Goal: Task Accomplishment & Management: Manage account settings

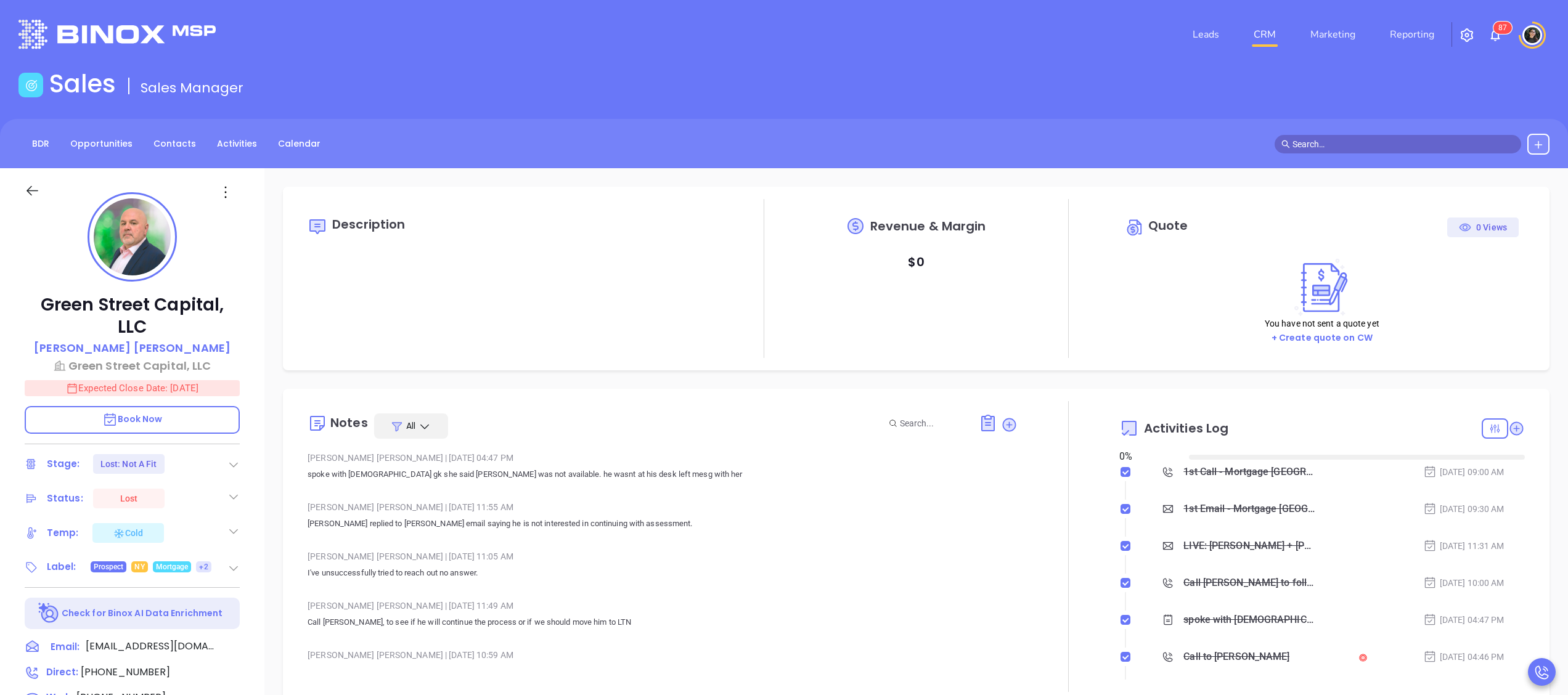
type input "[DATE]"
type input "[PERSON_NAME]"
click at [1273, 35] on link "CRM" at bounding box center [1265, 34] width 32 height 25
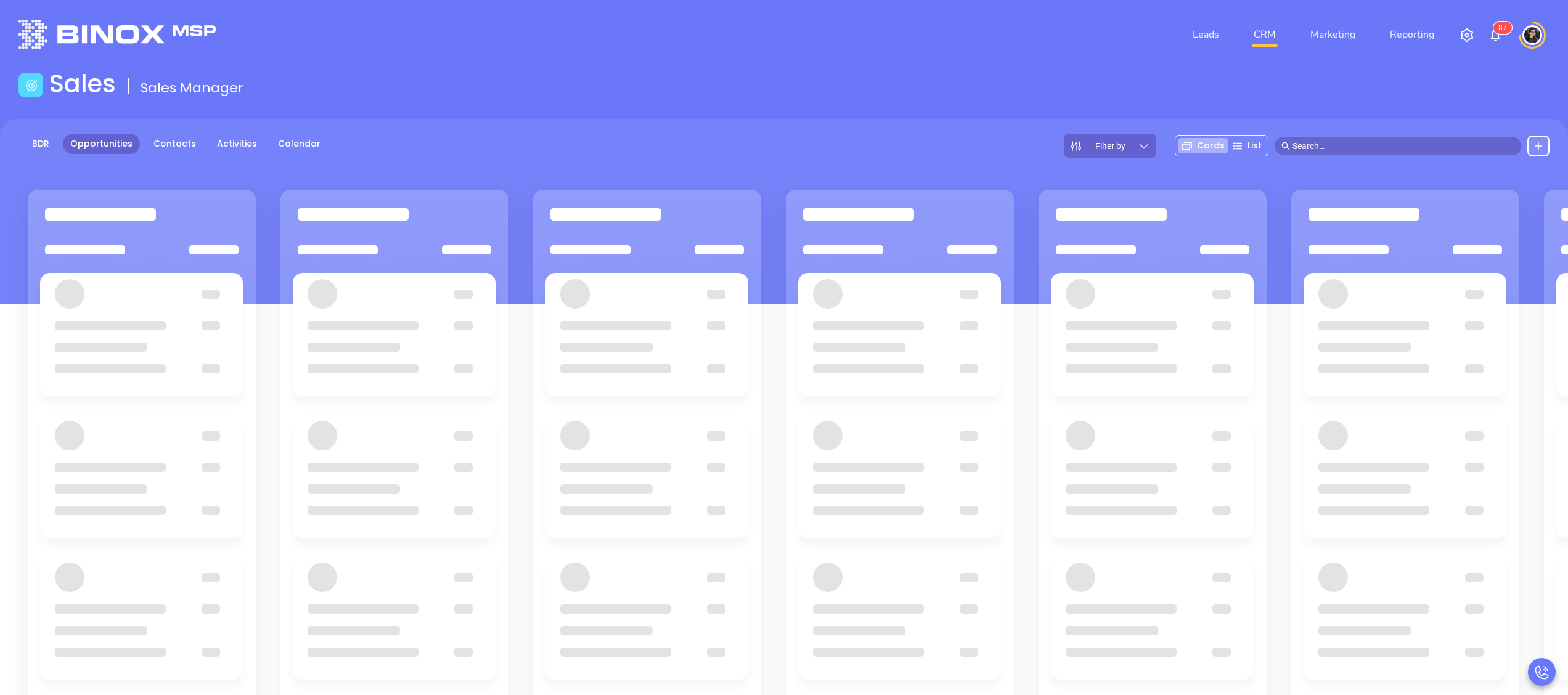
click at [897, 112] on main "Sales Sales Manager BDR Opportunities Contacts Activities Calendar Filter by Ca…" at bounding box center [784, 467] width 1568 height 797
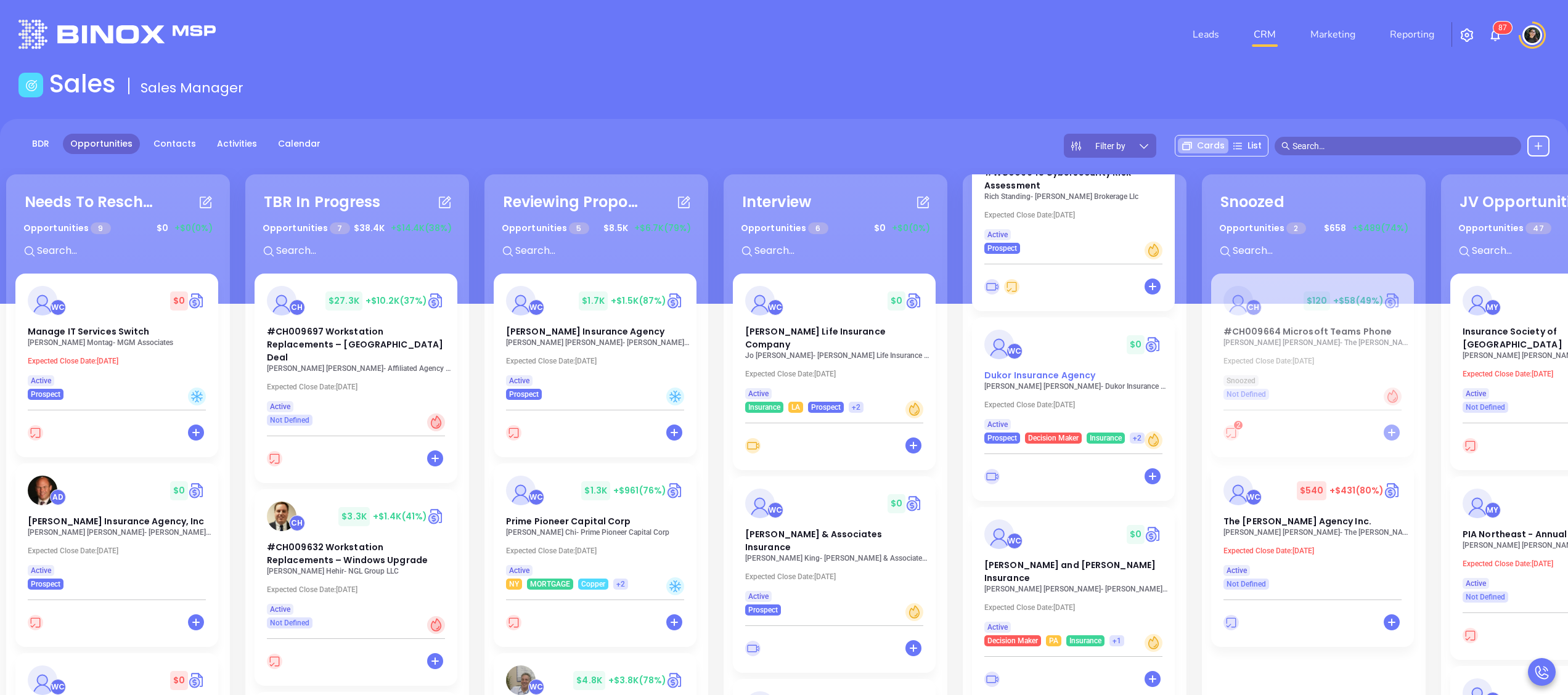
scroll to position [766, 0]
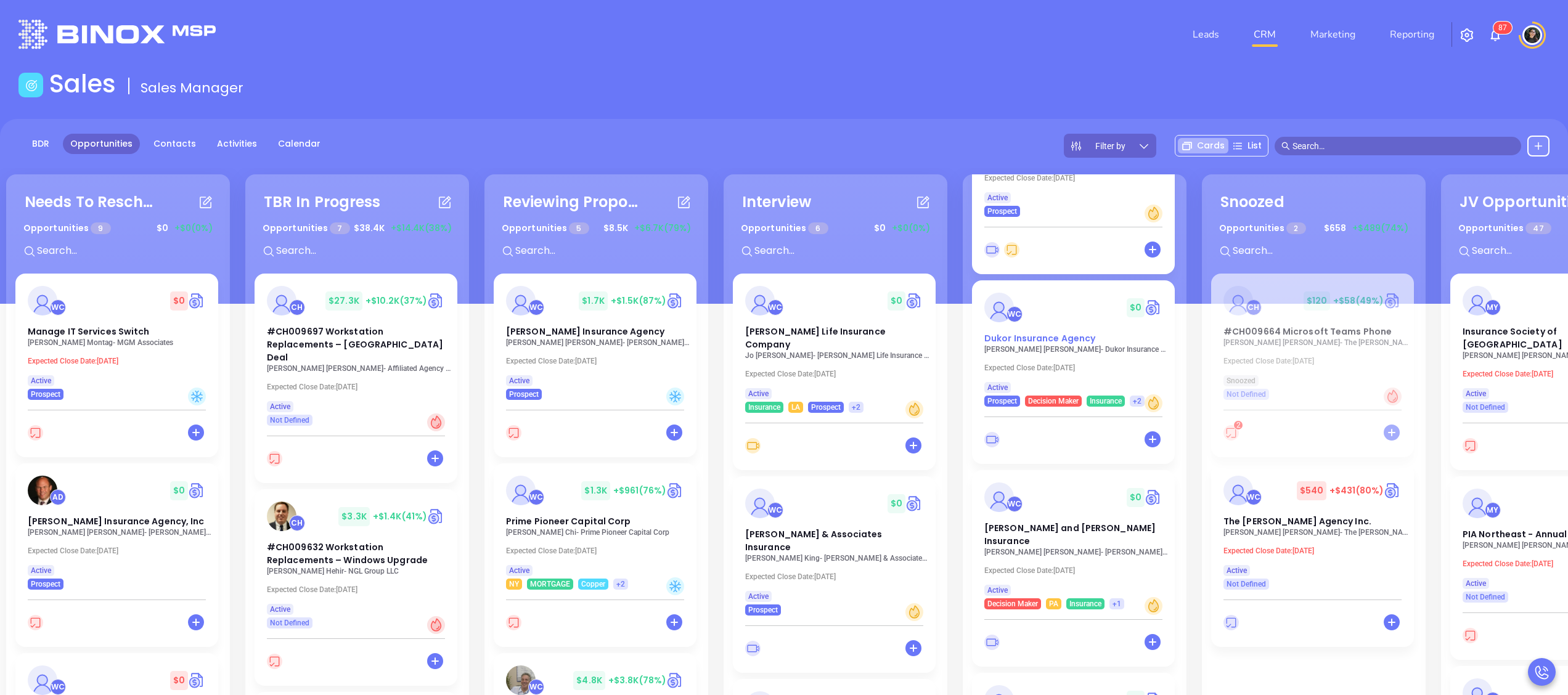
click at [1059, 330] on div "WC $ 0 Dukor Insurance Agency" at bounding box center [1073, 319] width 193 height 52
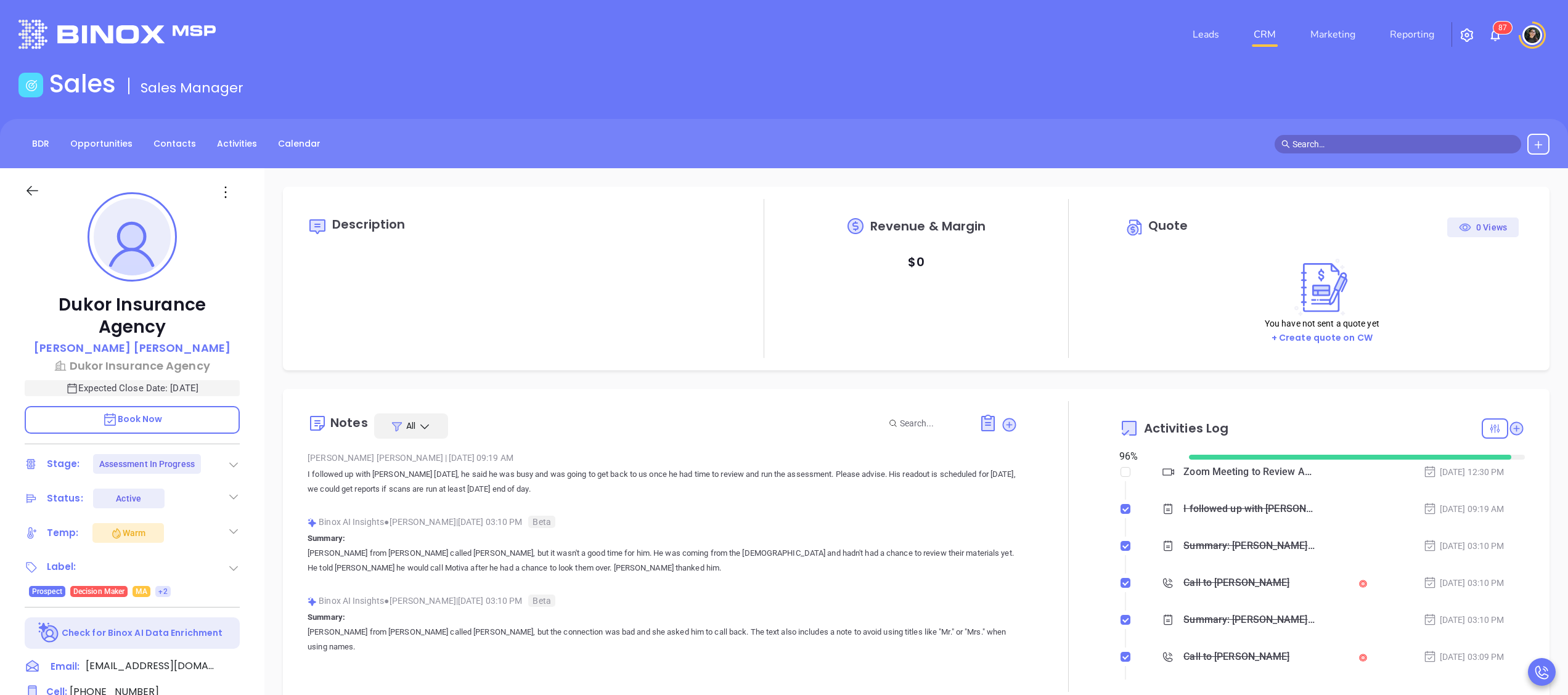
scroll to position [358, 0]
type input "[PERSON_NAME]"
click at [1120, 477] on label at bounding box center [1125, 472] width 10 height 13
click at [1120, 477] on input "checkbox" at bounding box center [1125, 472] width 10 height 10
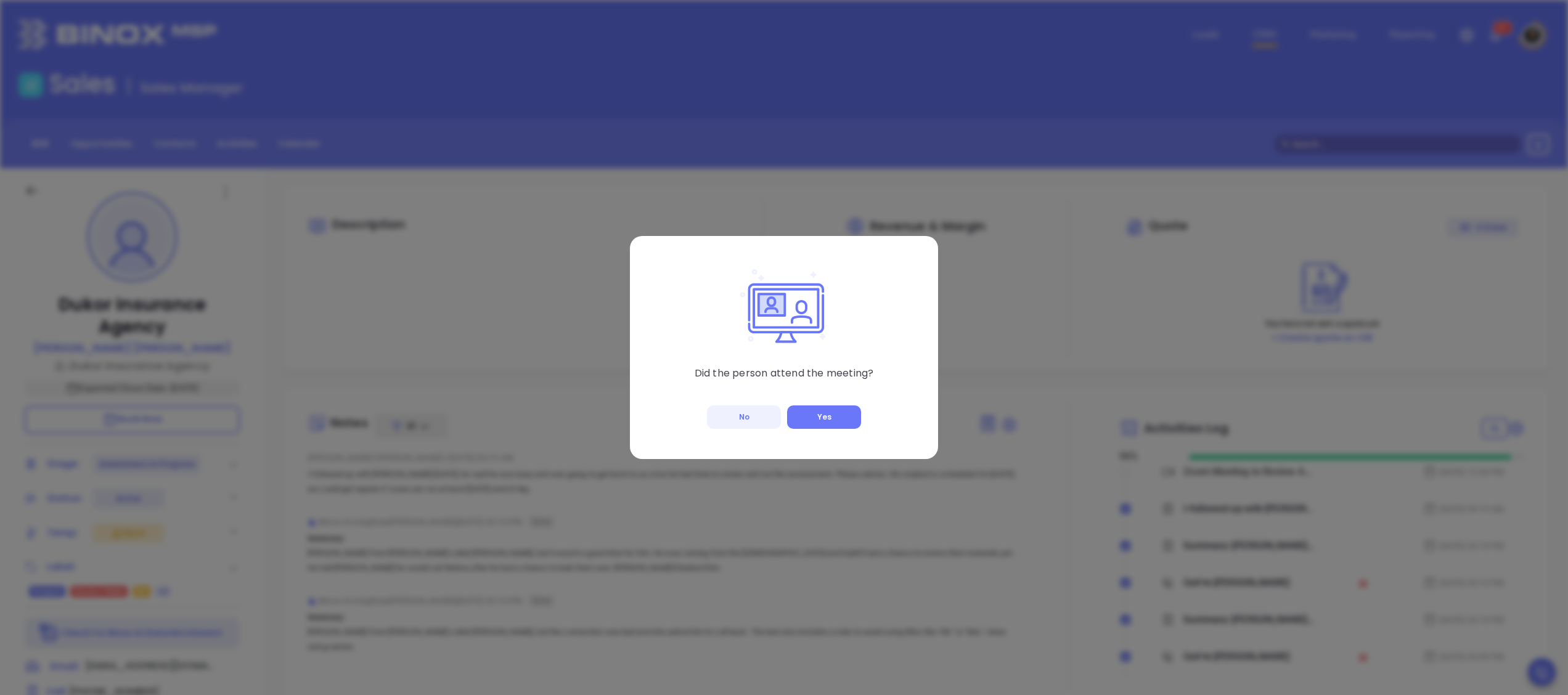
click at [750, 420] on button "No" at bounding box center [744, 417] width 74 height 24
checkbox input "true"
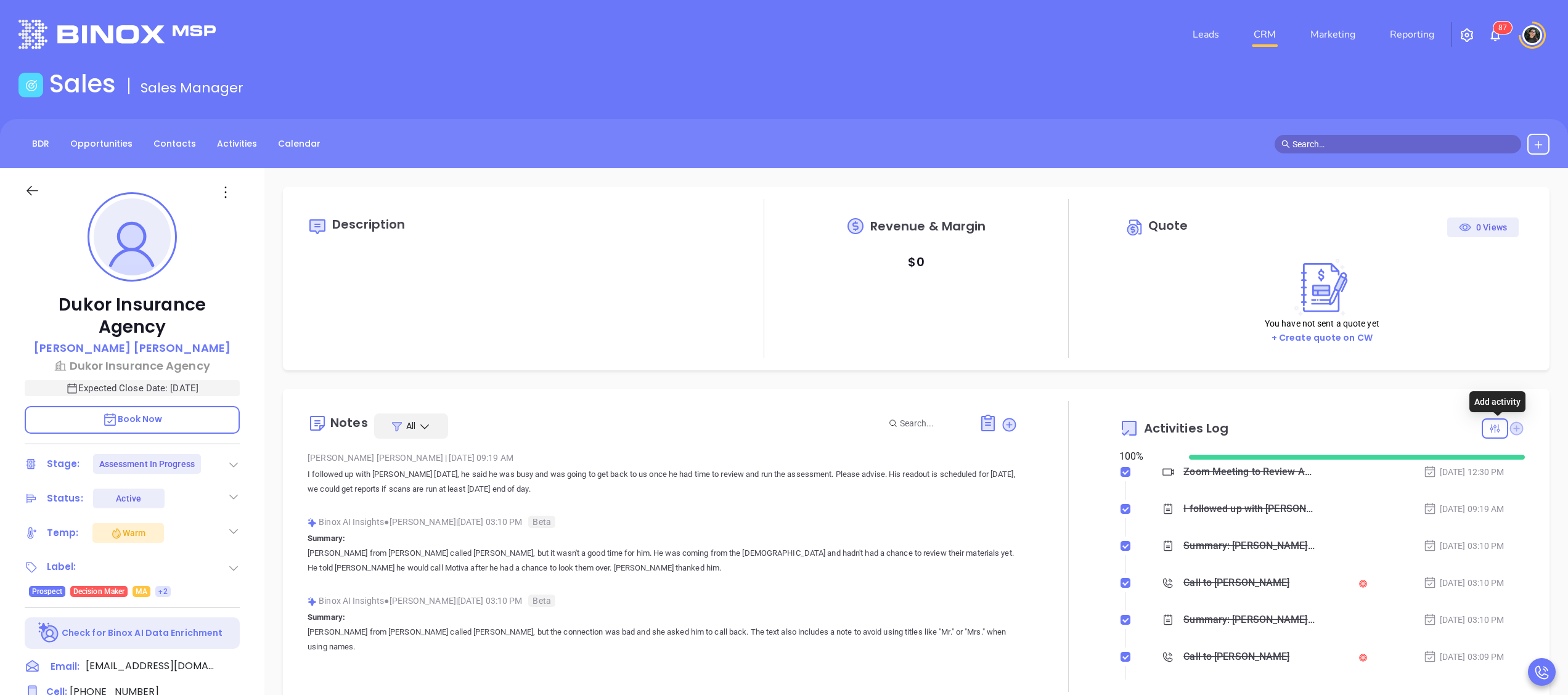
click at [1510, 428] on icon at bounding box center [1516, 428] width 13 height 13
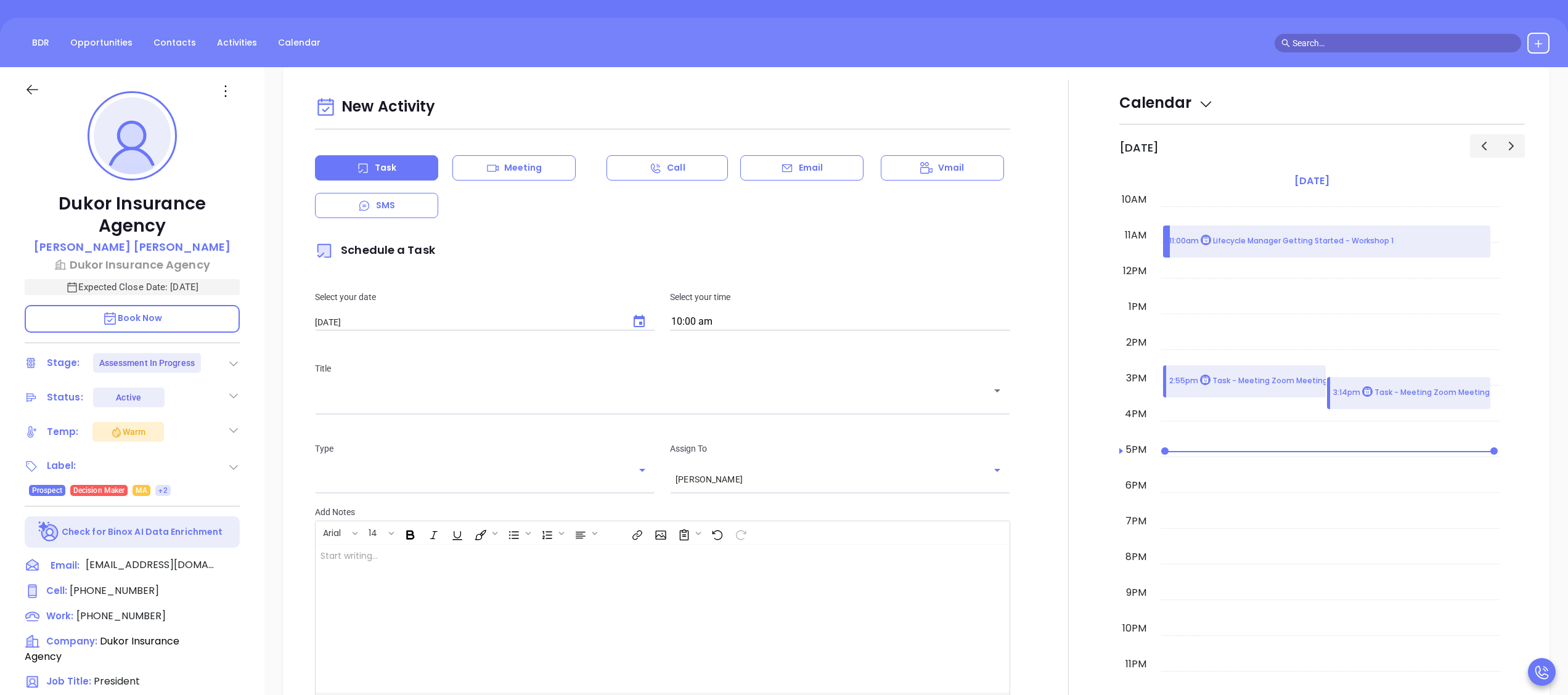
scroll to position [168, 0]
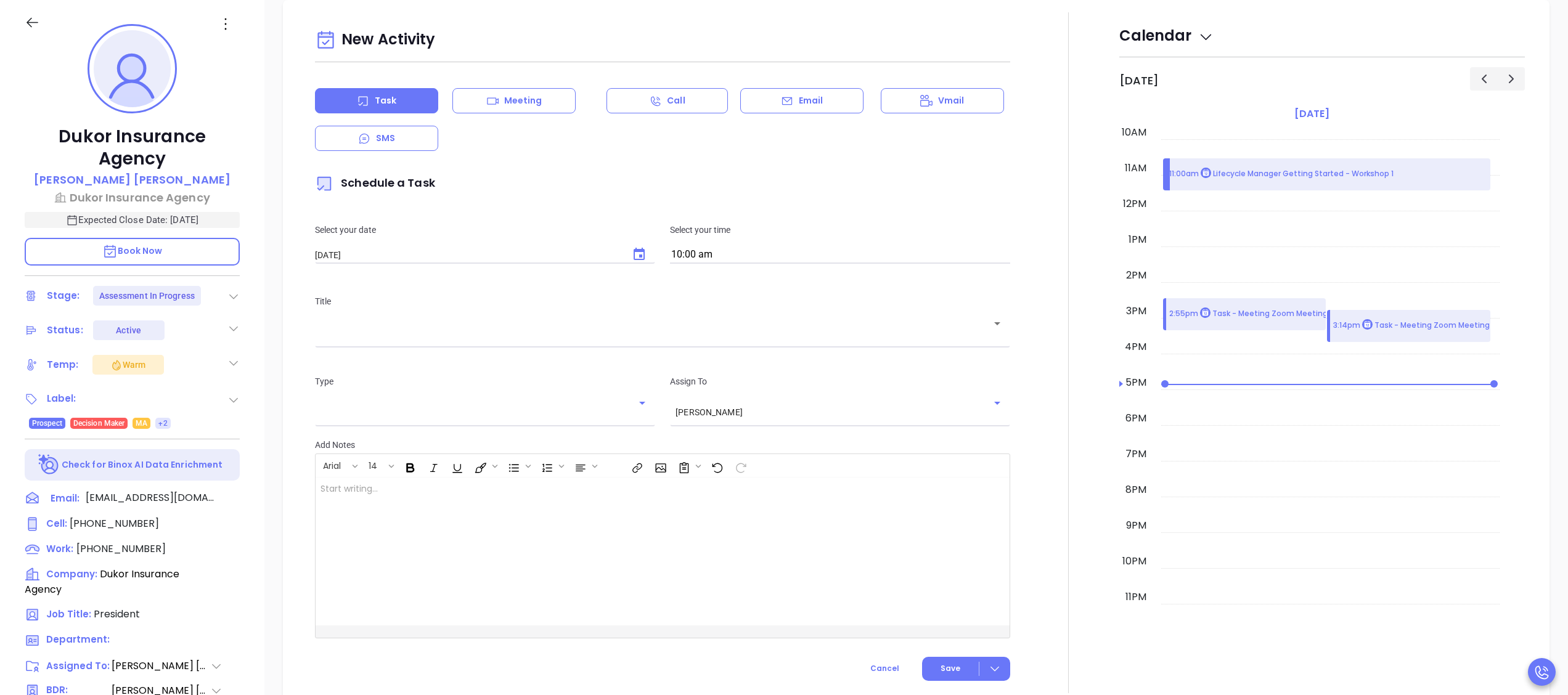
click at [641, 265] on button "Choose date, selected date is Oct 8, 2025" at bounding box center [639, 254] width 29 height 29
click at [432, 351] on button "9" at bounding box center [436, 355] width 22 height 22
type input "[DATE]"
click at [694, 255] on input "10:00 am" at bounding box center [840, 255] width 340 height 17
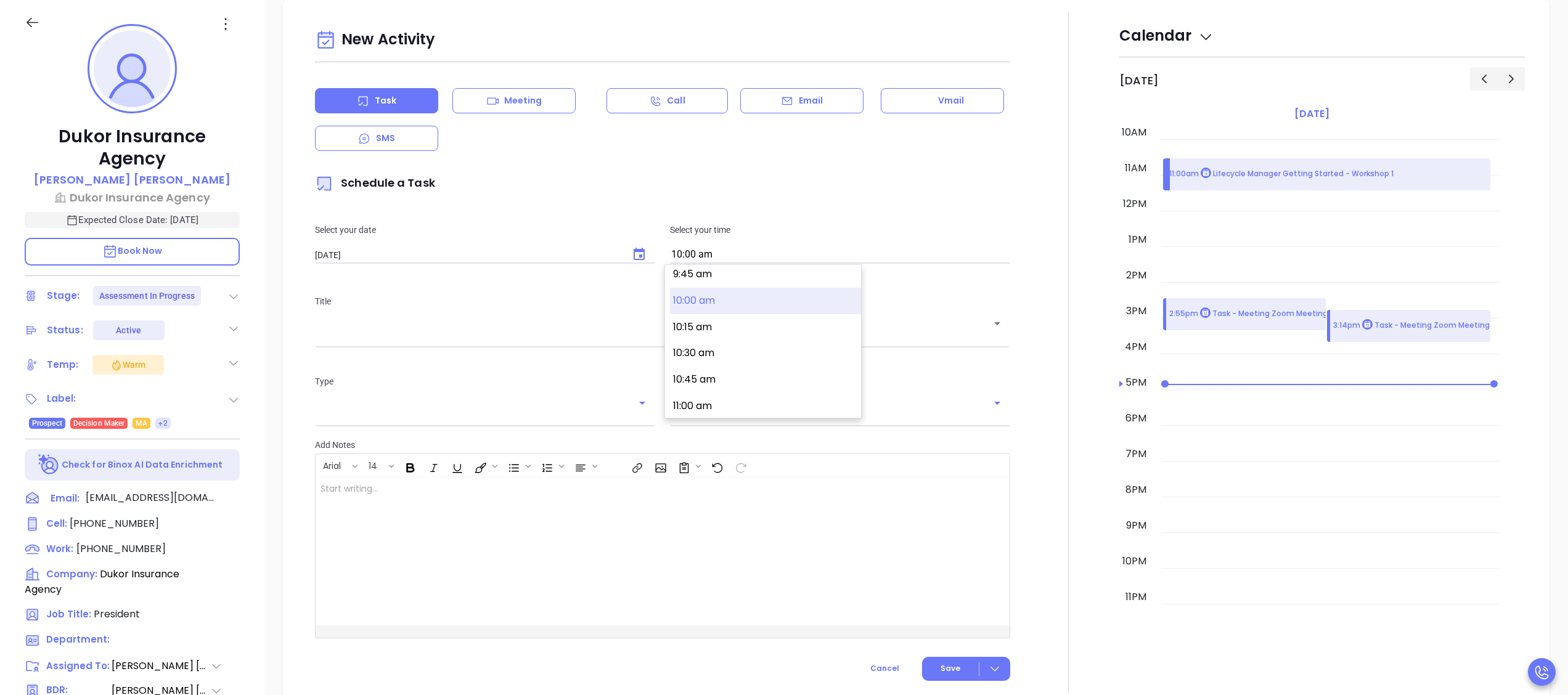
click at [745, 306] on button "10:00 am" at bounding box center [765, 301] width 191 height 26
click at [575, 321] on div "​" at bounding box center [663, 332] width 695 height 24
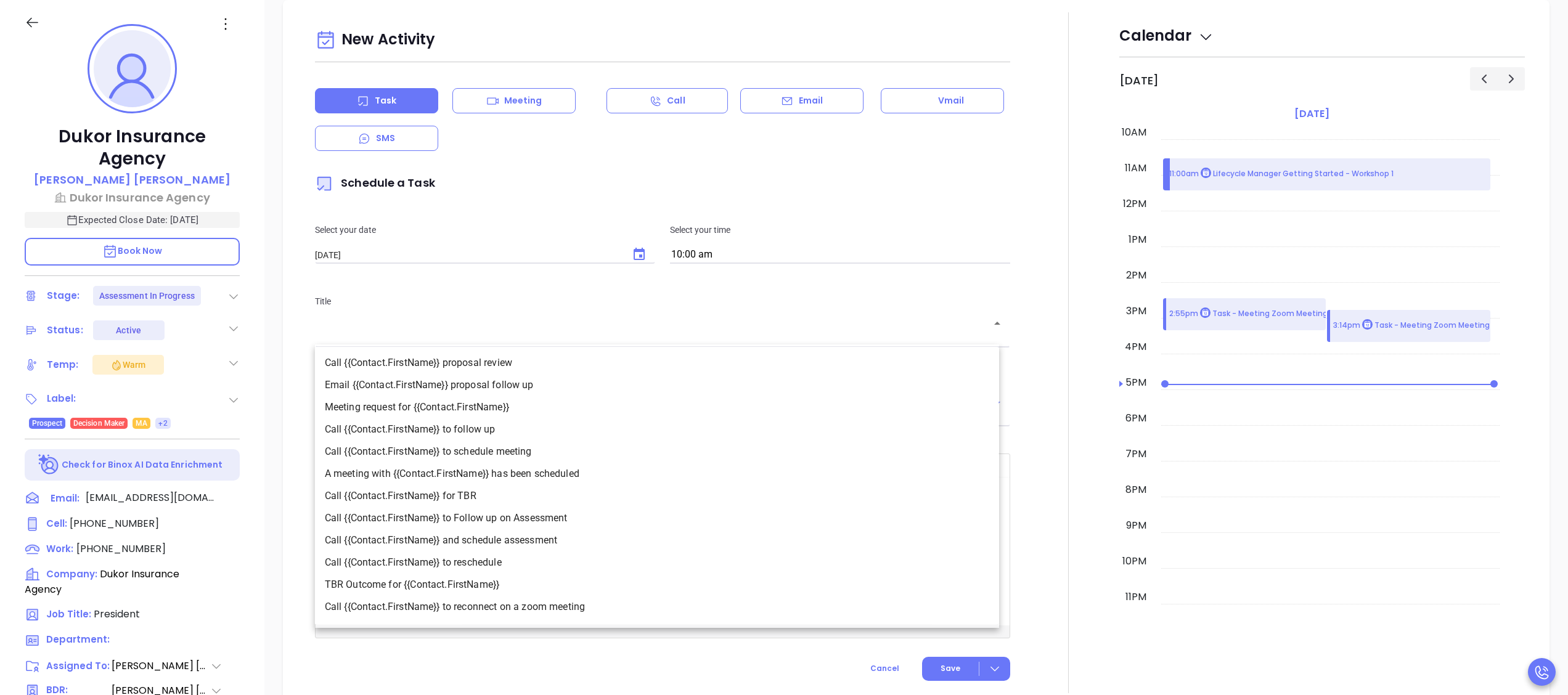
click at [566, 516] on li "Call {{Contact.FirstName}} to Follow up on Assessment" at bounding box center [657, 518] width 684 height 22
type input "Call [PERSON_NAME] to Follow up on Assessment"
type input "Call"
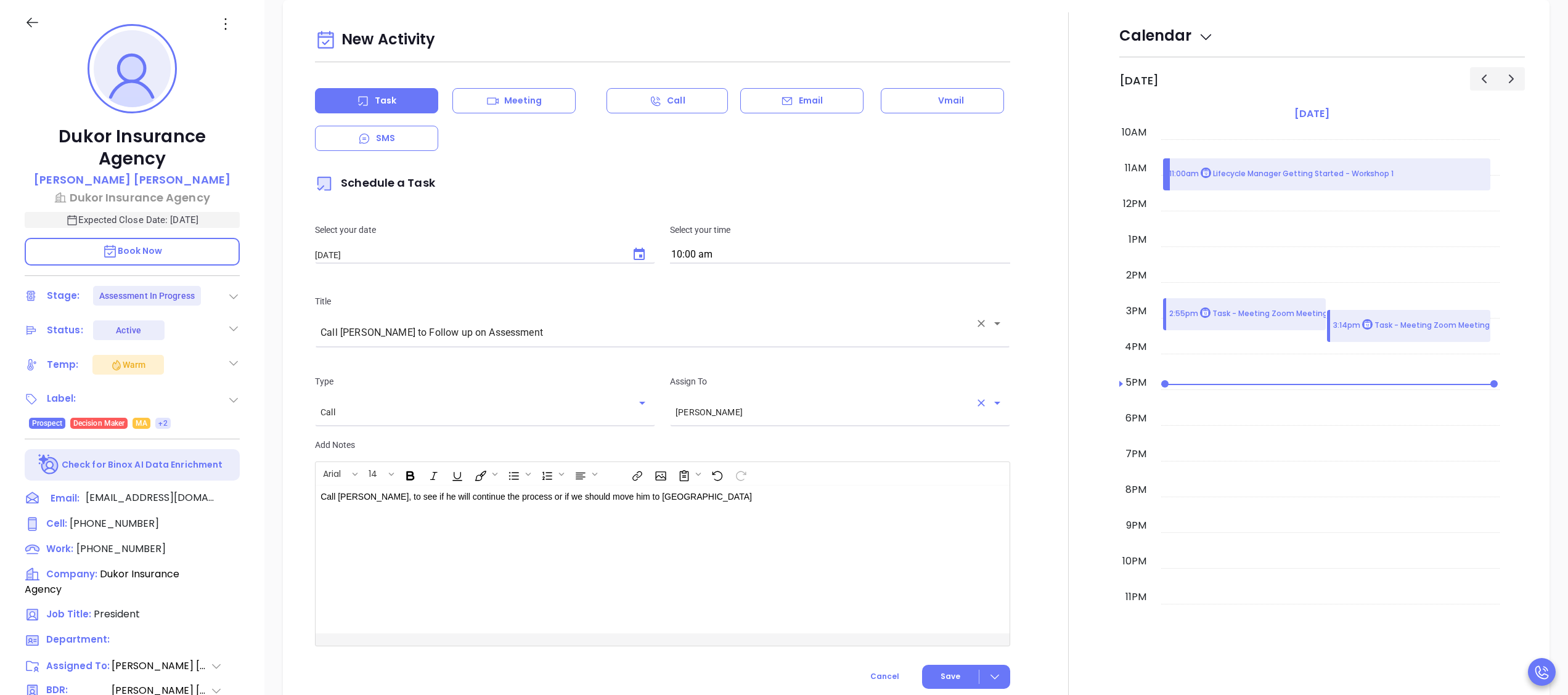
click at [728, 410] on input "[PERSON_NAME]" at bounding box center [822, 412] width 294 height 10
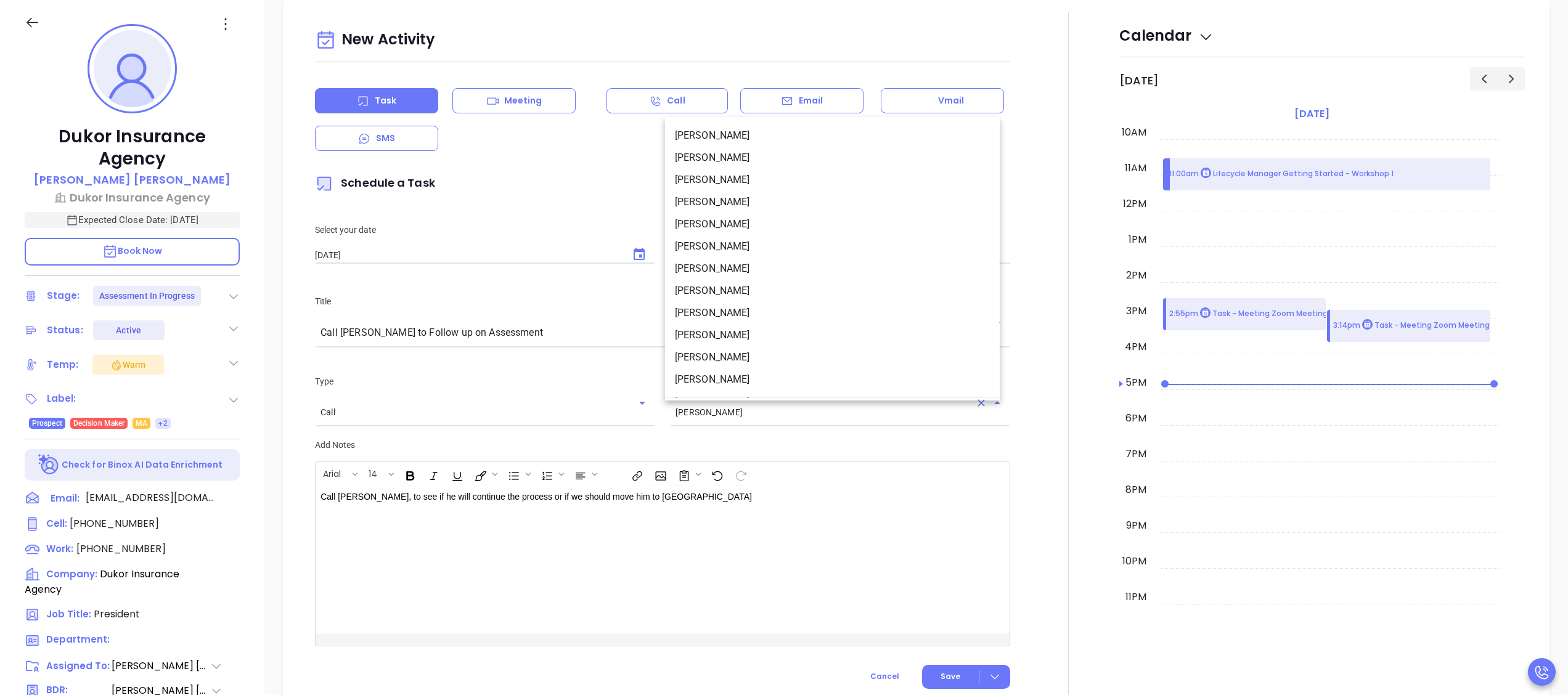
scroll to position [126, 0]
click at [752, 360] on li "[PERSON_NAME]" at bounding box center [832, 364] width 335 height 22
type input "[PERSON_NAME]"
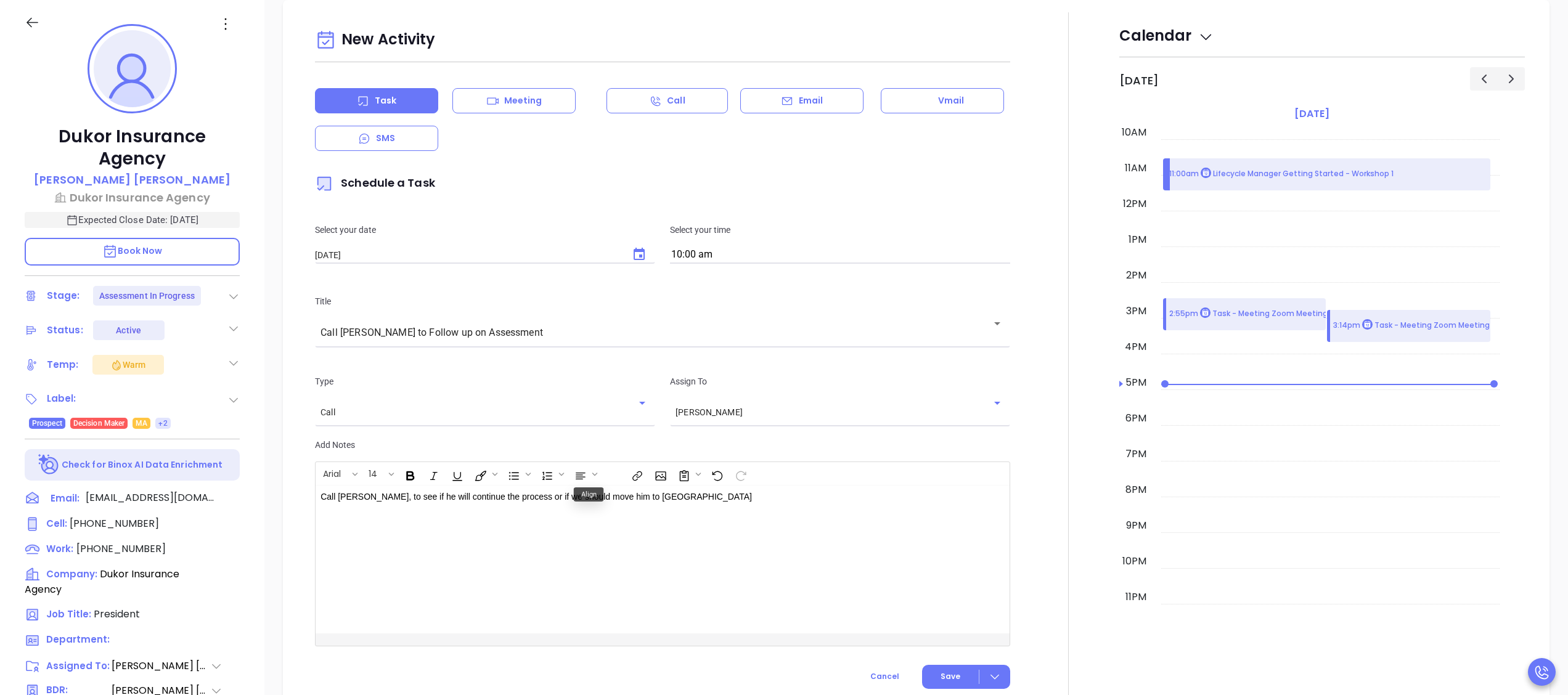
click at [363, 501] on p "Call [PERSON_NAME], to see if he will continue the process or if we should move…" at bounding box center [638, 497] width 636 height 13
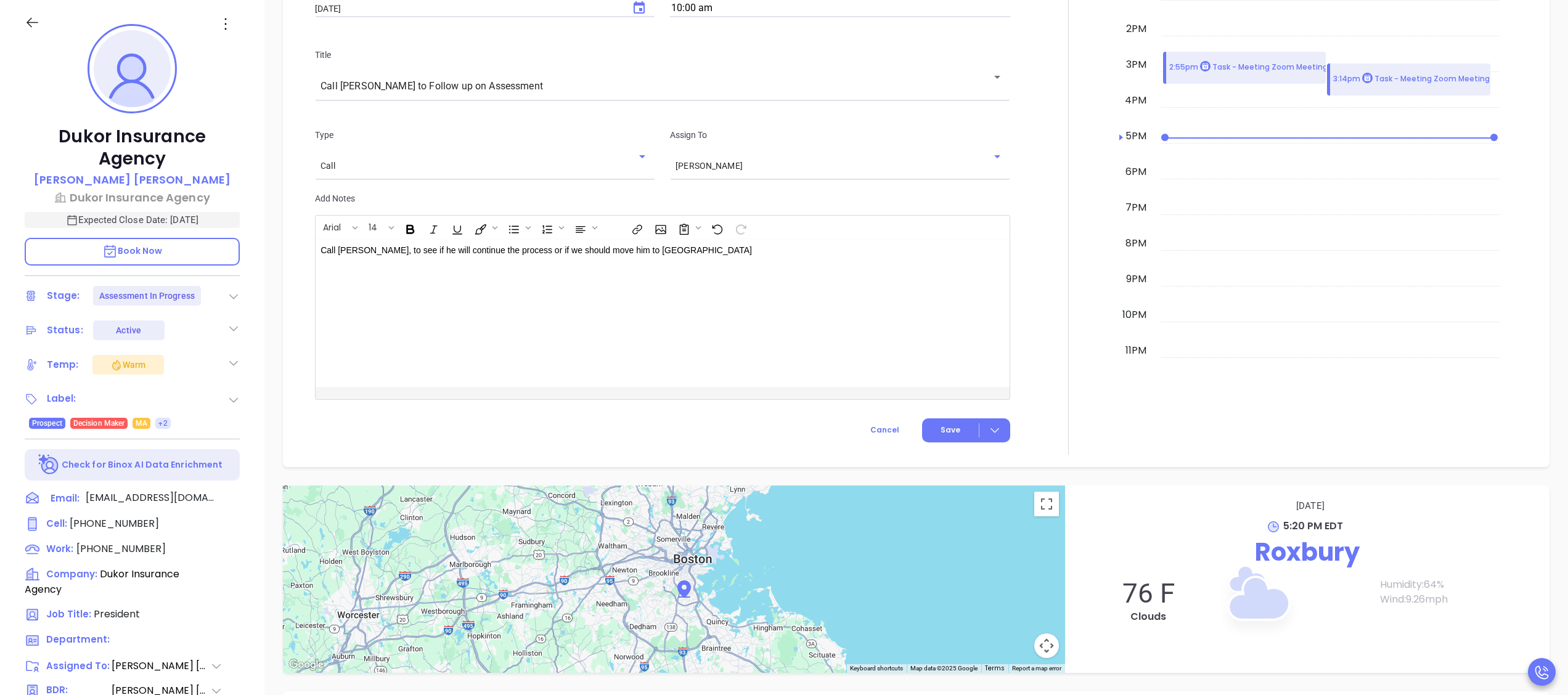
scroll to position [904, 0]
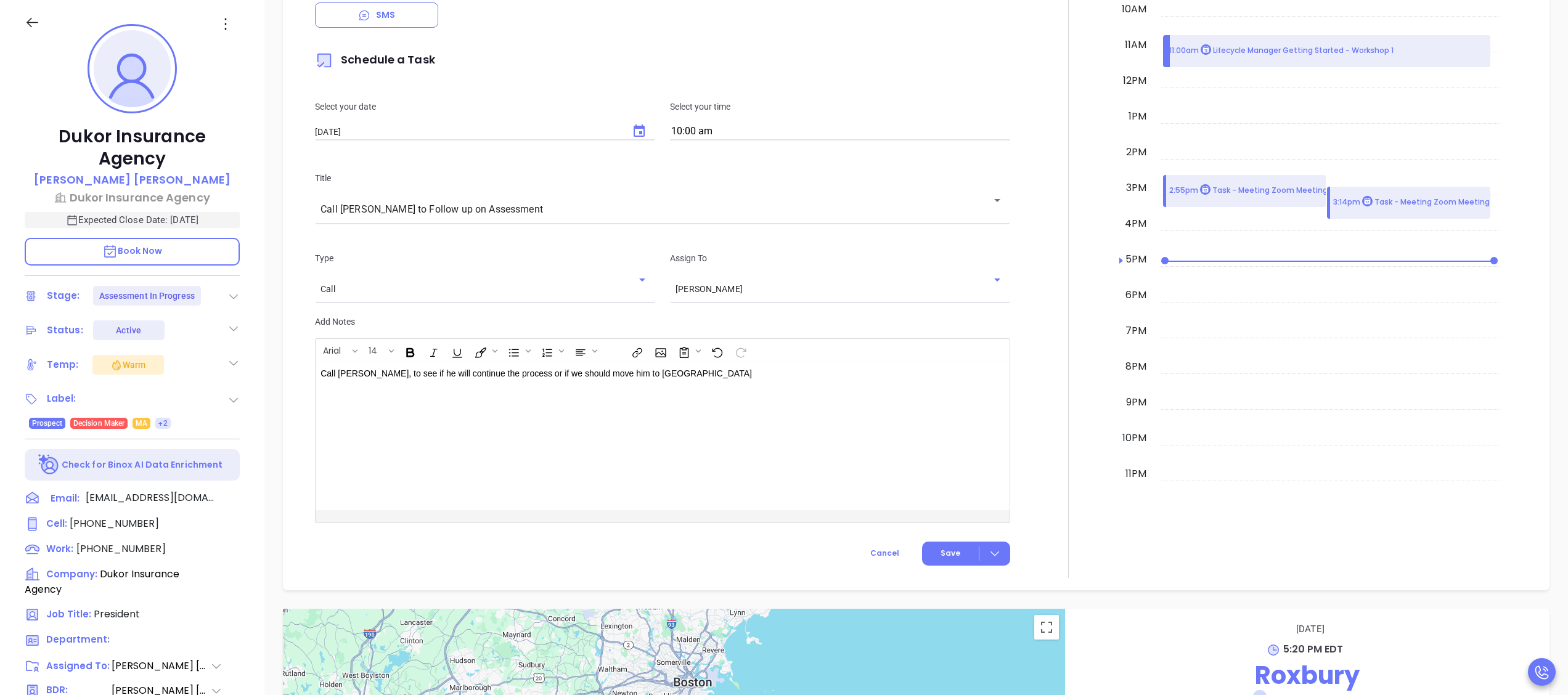
click at [866, 388] on div "Call [PERSON_NAME], to see if he will continue the process or if we should move…" at bounding box center [638, 436] width 645 height 148
click at [940, 551] on span "Save" at bounding box center [950, 554] width 20 height 11
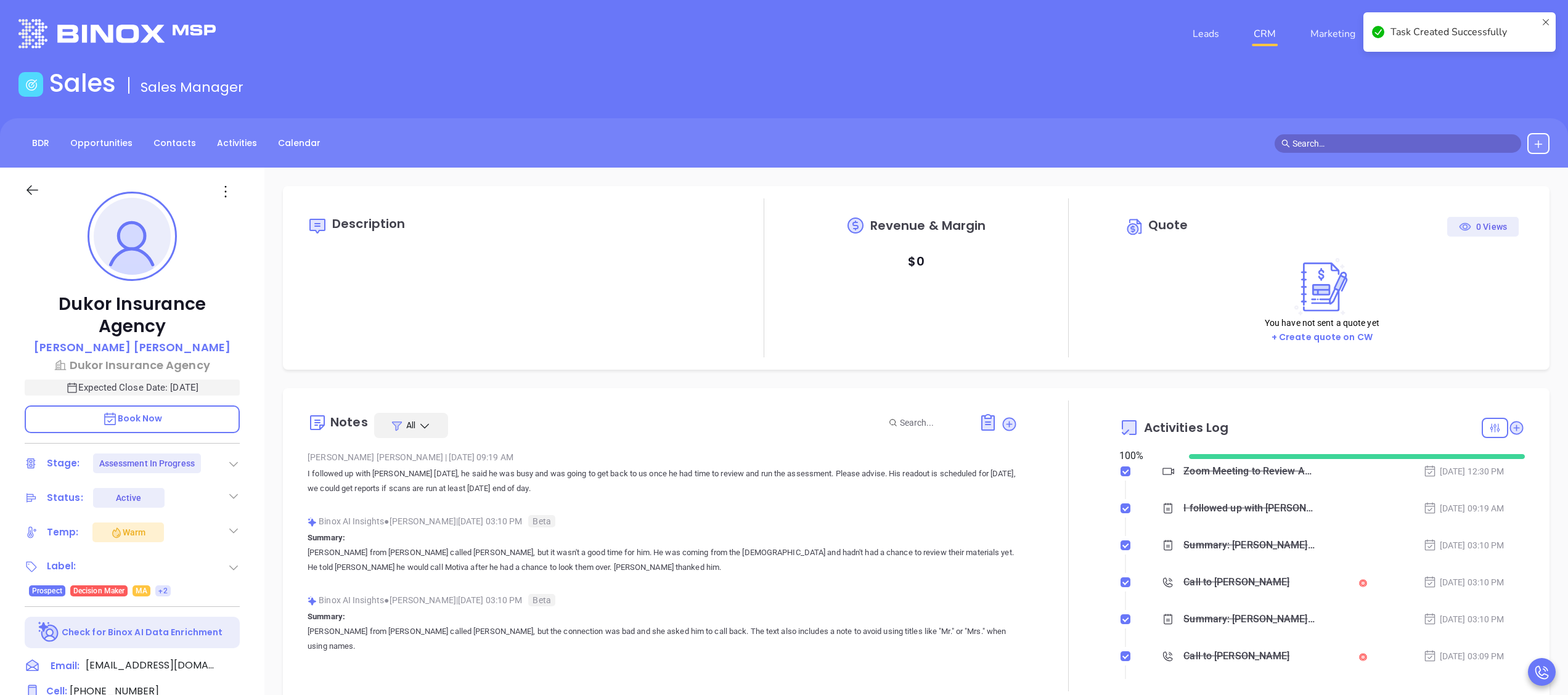
scroll to position [0, 0]
click at [1278, 18] on nav "Leads CRM Marketing Reporting" at bounding box center [1313, 35] width 277 height 44
click at [1278, 28] on link "CRM" at bounding box center [1265, 34] width 32 height 25
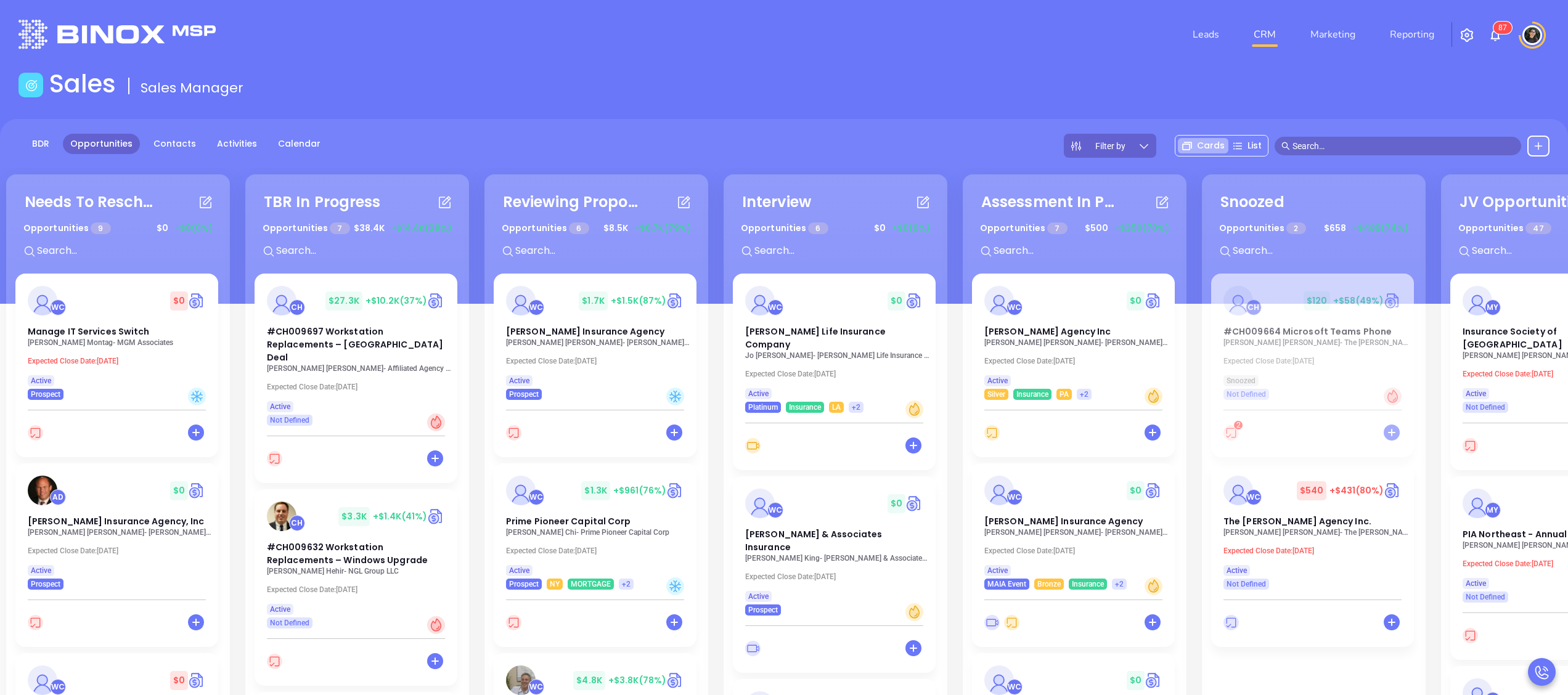
click at [863, 82] on div "Sales Sales Manager" at bounding box center [784, 86] width 1546 height 35
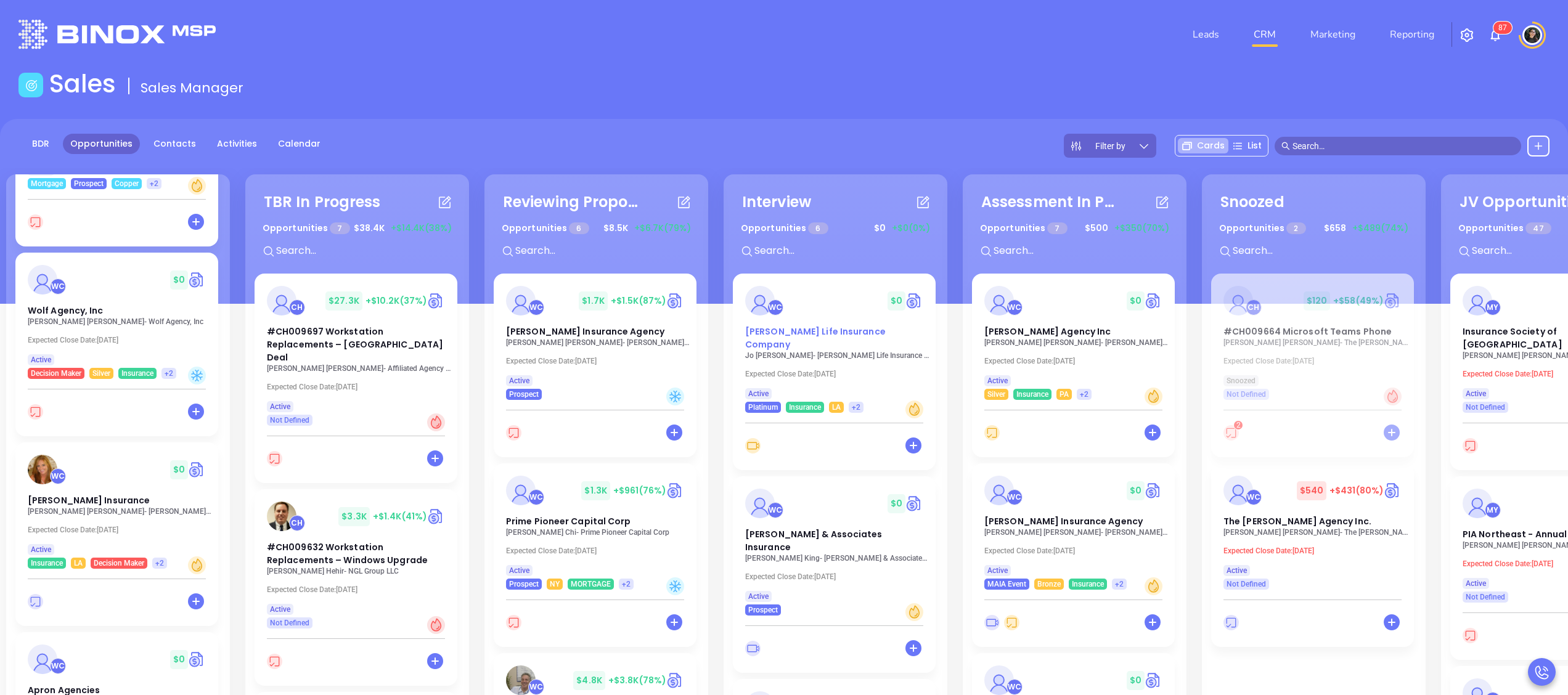
click at [813, 332] on span "[PERSON_NAME] Life Insurance Company" at bounding box center [815, 338] width 140 height 25
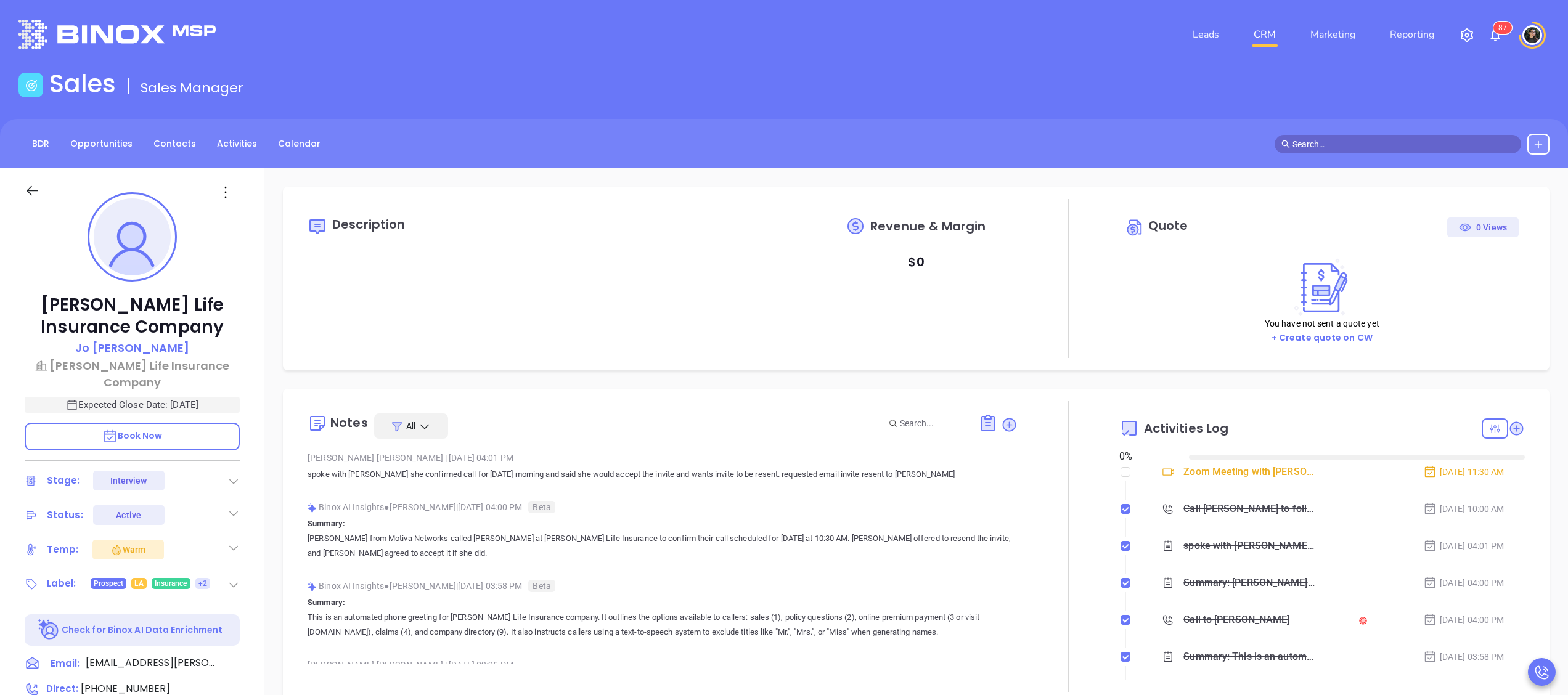
type input "[DATE]"
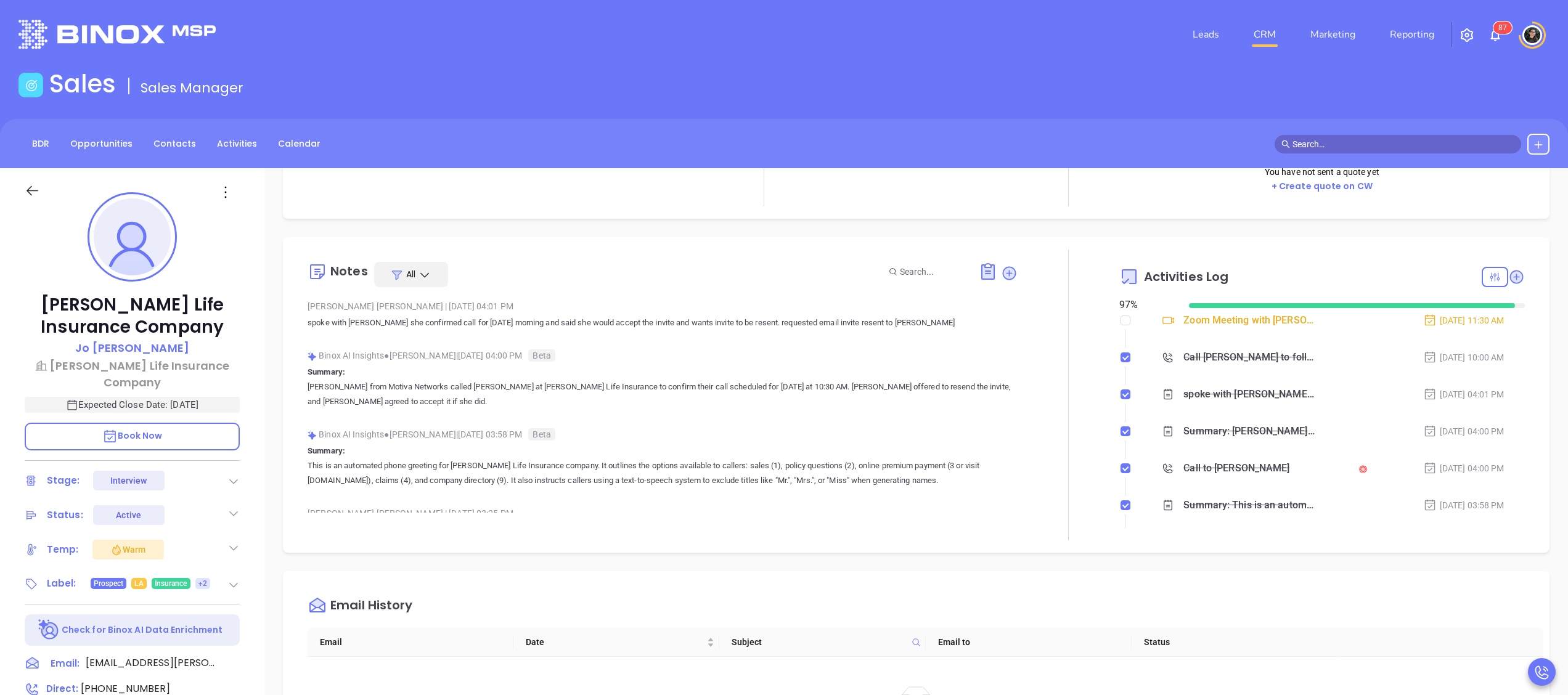
scroll to position [247, 0]
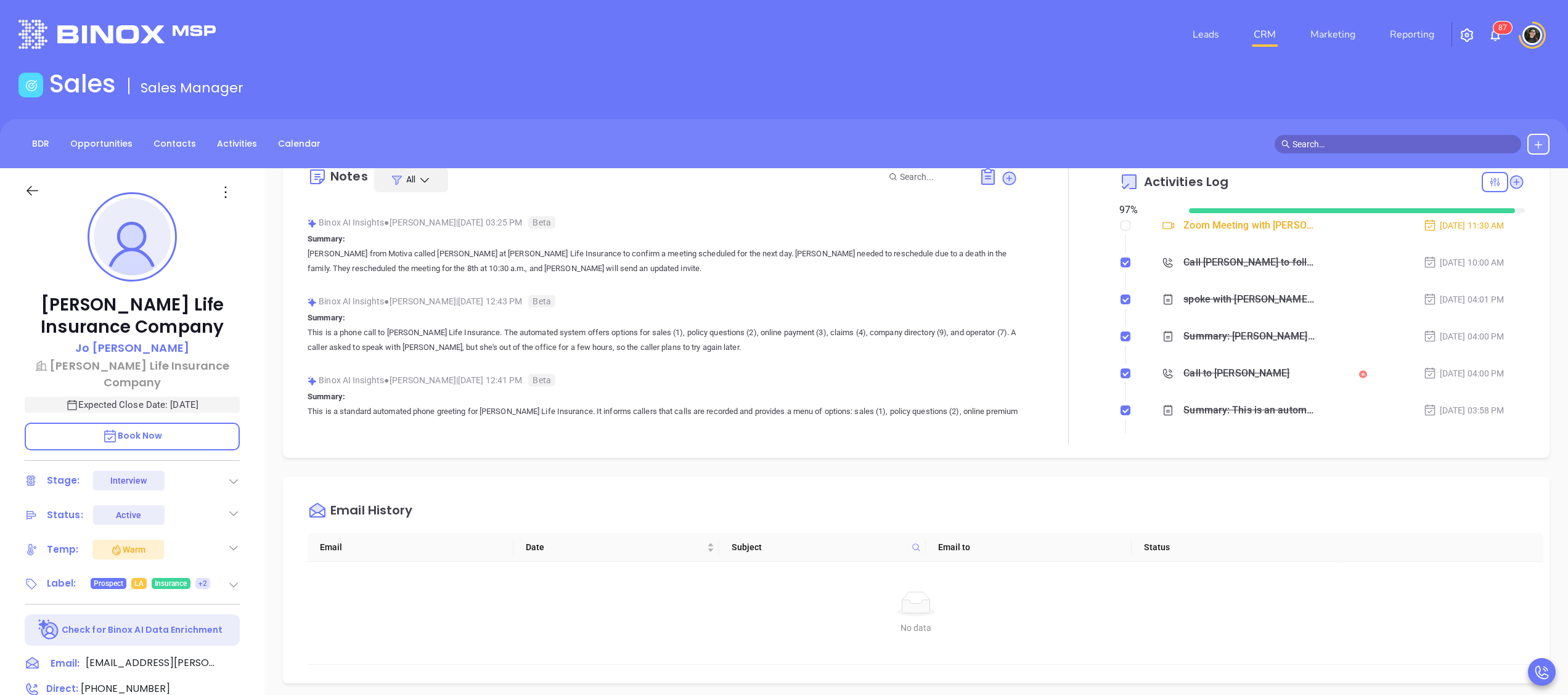
type input "[PERSON_NAME]"
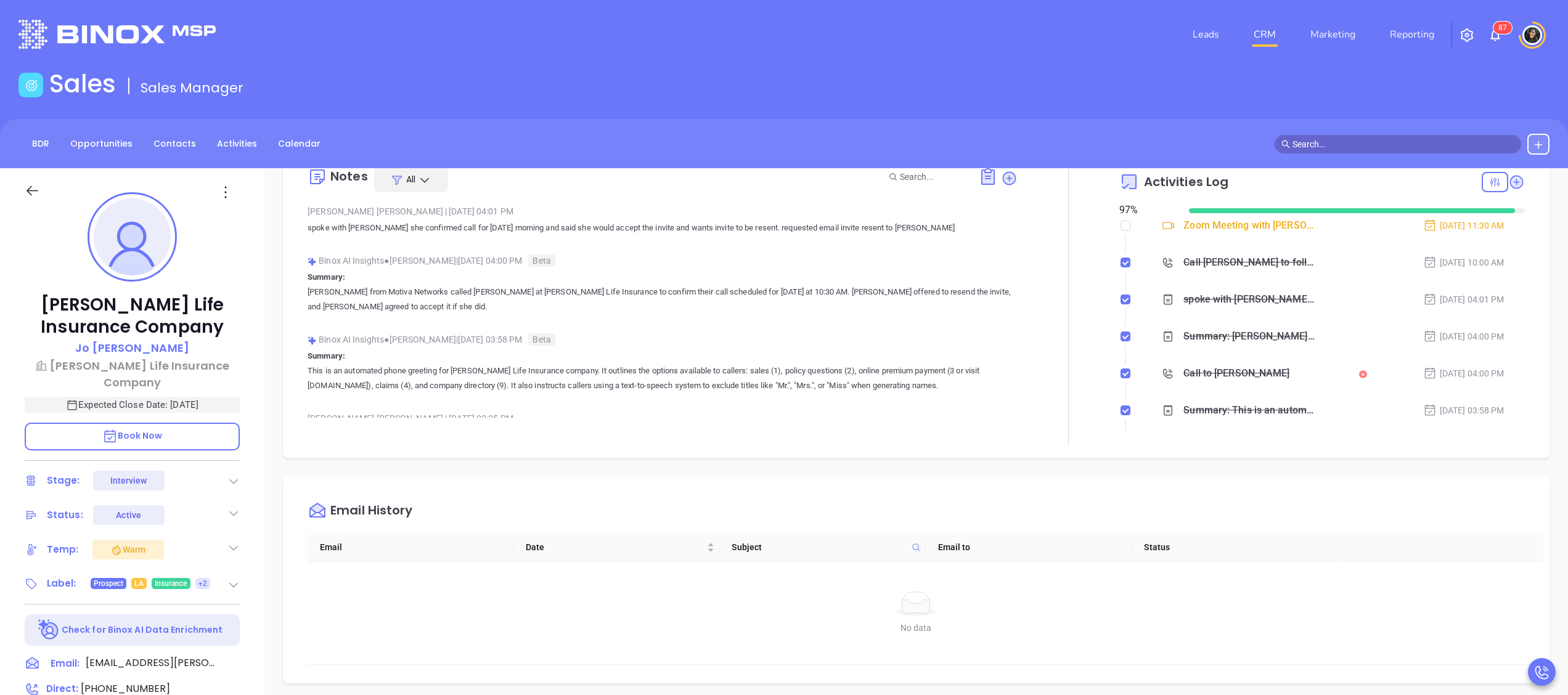
scroll to position [0, 0]
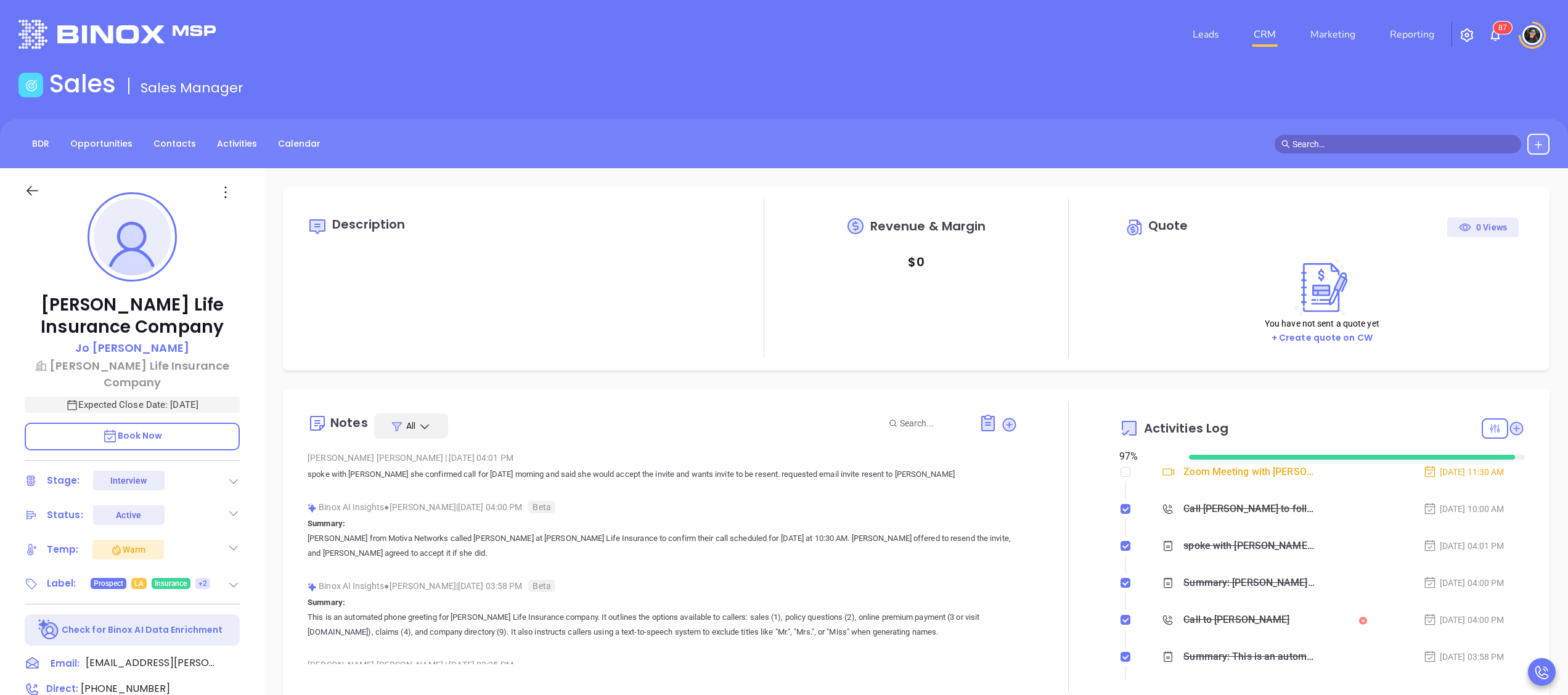
click at [1281, 37] on link "CRM" at bounding box center [1265, 34] width 32 height 25
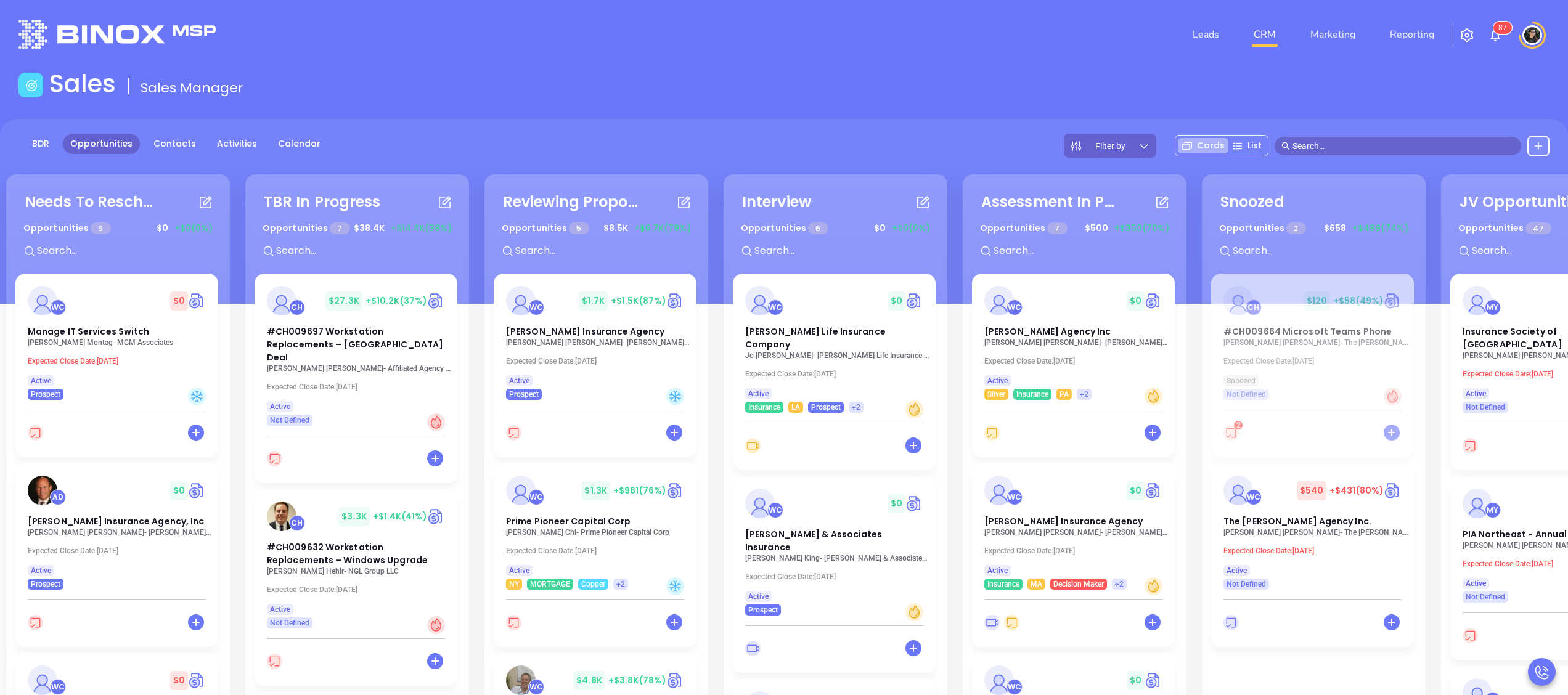
click at [1068, 10] on header "Leads CRM Marketing Reporting 8 7 Financial Leads Leads" at bounding box center [784, 34] width 1531 height 69
click at [1027, 94] on div "Sales Sales Manager" at bounding box center [784, 86] width 1546 height 35
